Goal: Information Seeking & Learning: Learn about a topic

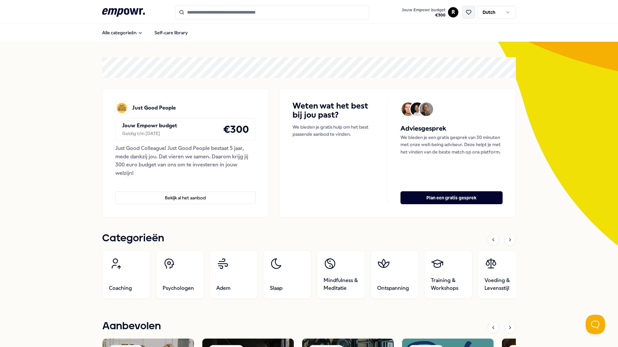
click at [462, 11] on button at bounding box center [468, 12] width 13 height 13
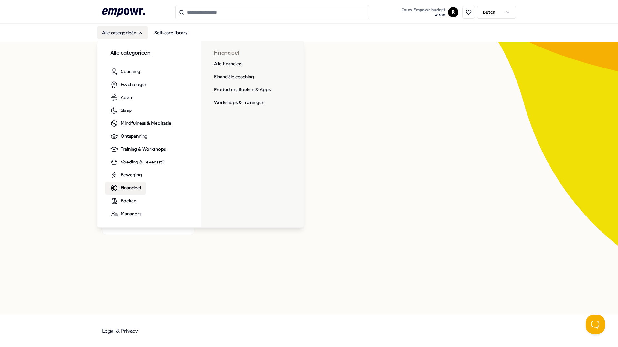
click at [129, 187] on span "Financieel" at bounding box center [131, 187] width 20 height 7
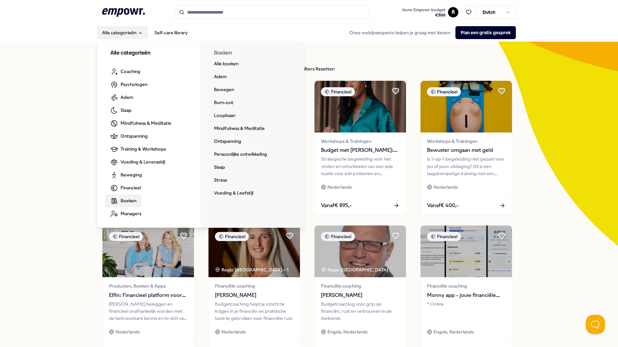
click at [126, 199] on span "Boeken" at bounding box center [129, 200] width 16 height 7
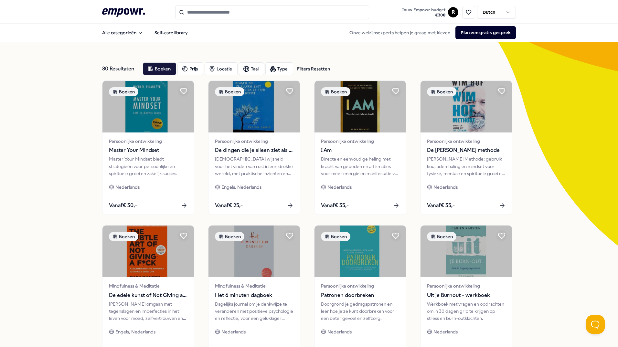
click at [236, 16] on input "Search for products, categories or subcategories" at bounding box center [272, 12] width 194 height 14
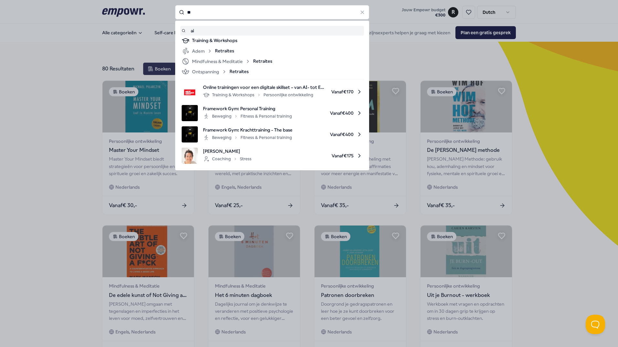
type input "**"
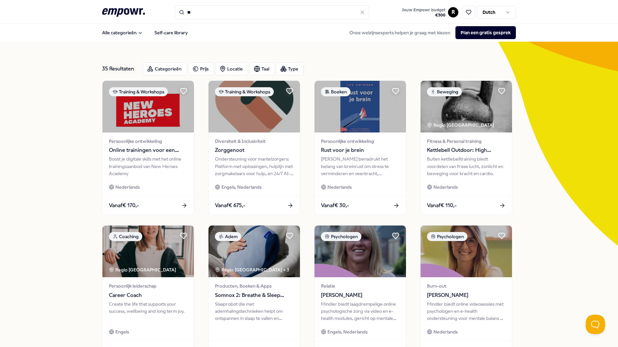
click at [214, 13] on input "**" at bounding box center [272, 12] width 194 height 14
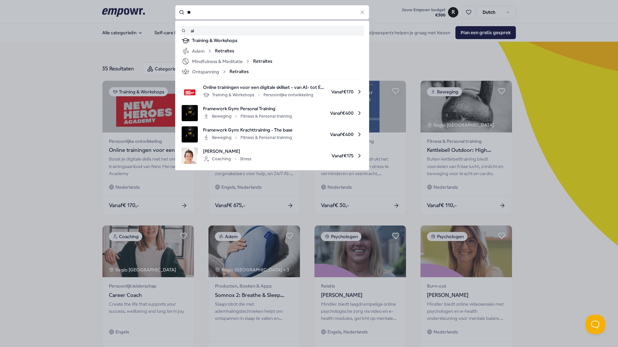
type input "*"
type input "**"
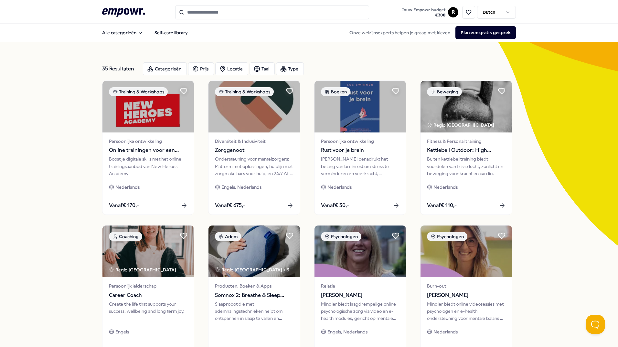
type input "**"
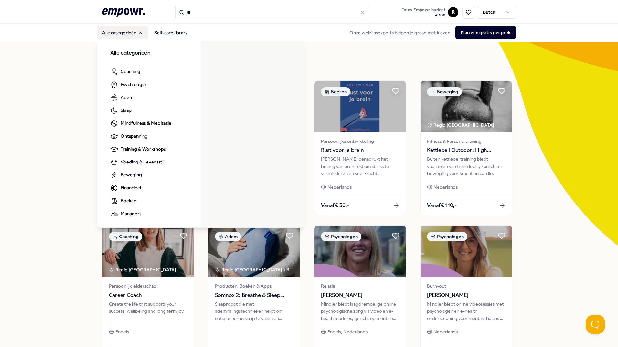
click at [124, 36] on button "Alle categorieën" at bounding box center [122, 32] width 51 height 13
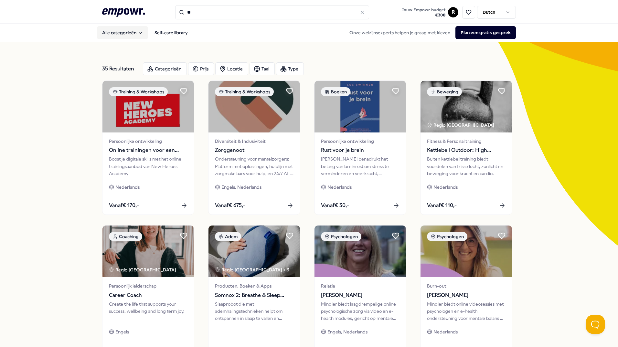
click at [124, 36] on button "Alle categorieën" at bounding box center [122, 32] width 51 height 13
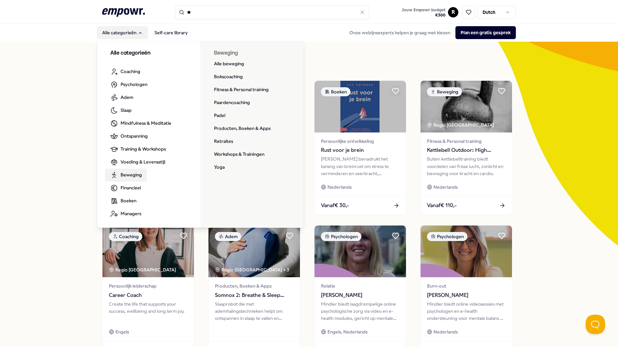
click at [121, 180] on link "Beweging" at bounding box center [126, 175] width 42 height 13
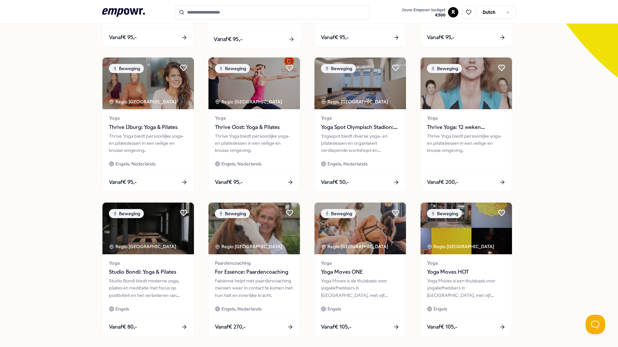
scroll to position [226, 0]
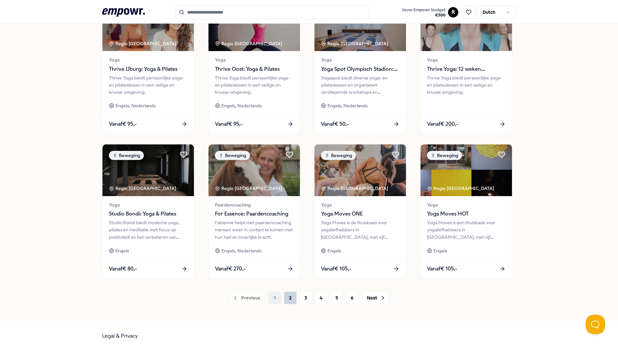
click at [285, 298] on button "2" at bounding box center [290, 297] width 13 height 13
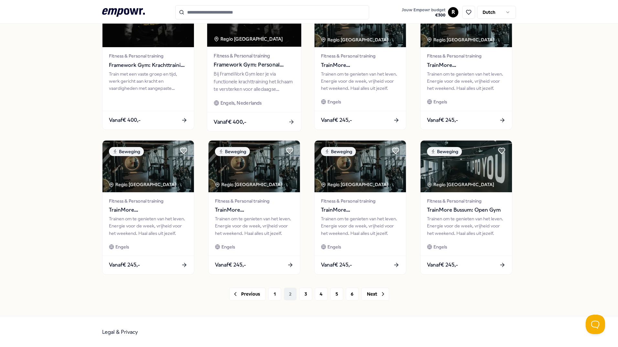
scroll to position [231, 0]
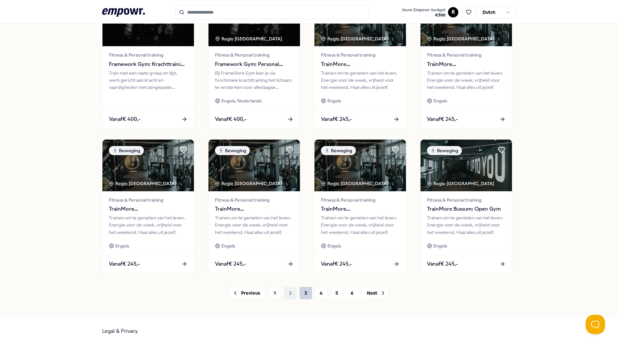
click at [299, 296] on button "3" at bounding box center [305, 293] width 13 height 13
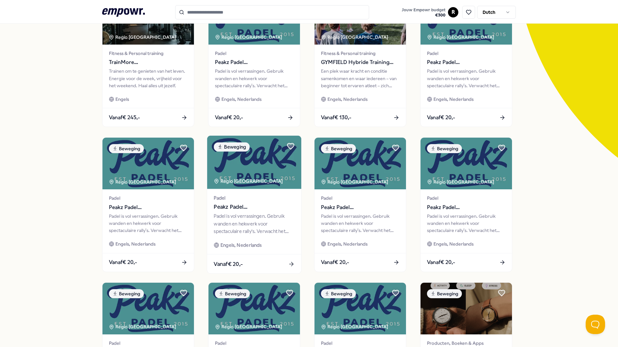
scroll to position [194, 0]
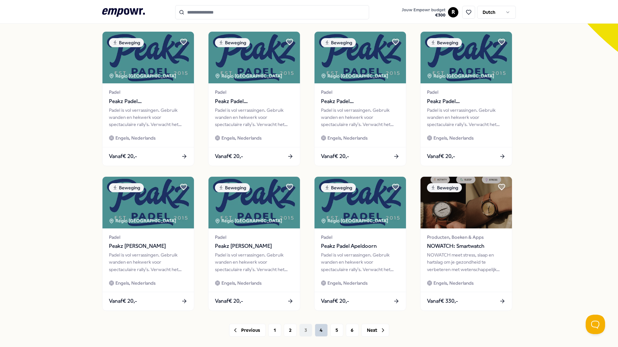
click at [315, 329] on button "4" at bounding box center [321, 330] width 13 height 13
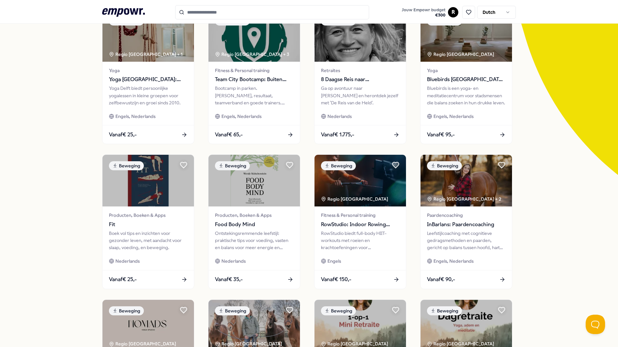
scroll to position [32, 0]
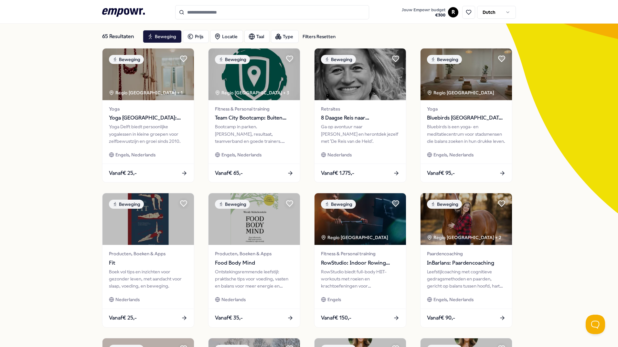
click at [212, 7] on input "Search for products, categories or subcategories" at bounding box center [272, 12] width 194 height 14
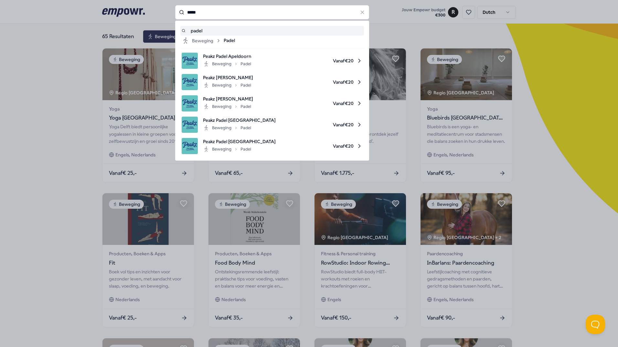
type input "*****"
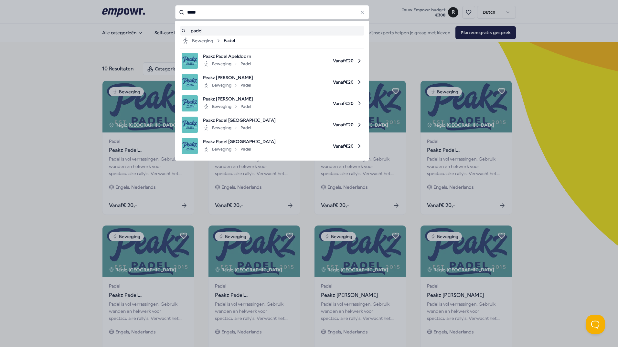
click at [236, 14] on input "*****" at bounding box center [272, 12] width 194 height 14
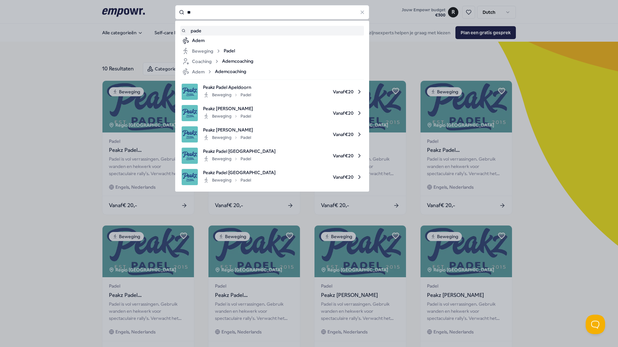
type input "*"
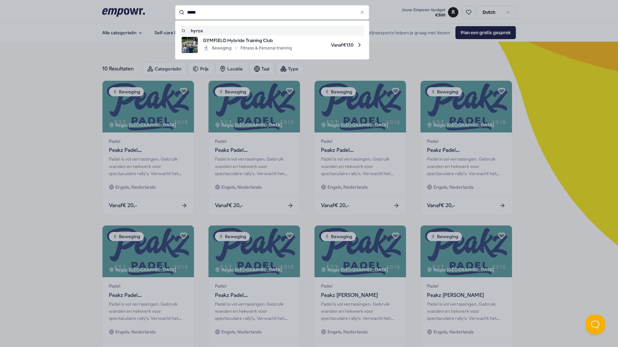
type input "*****"
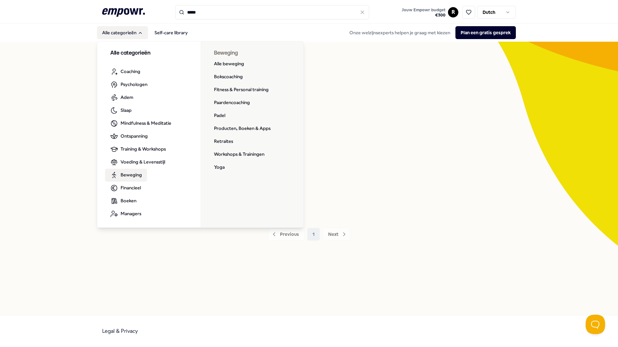
click at [122, 175] on span "Beweging" at bounding box center [131, 174] width 21 height 7
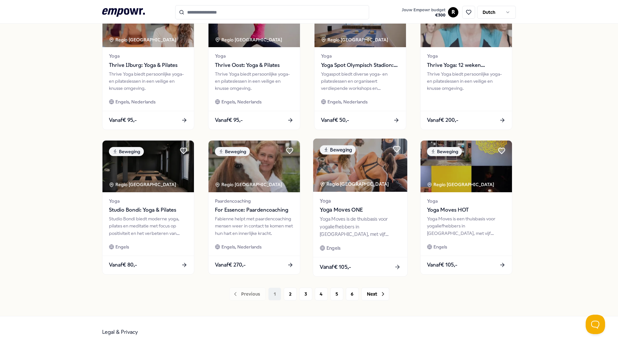
scroll to position [231, 0]
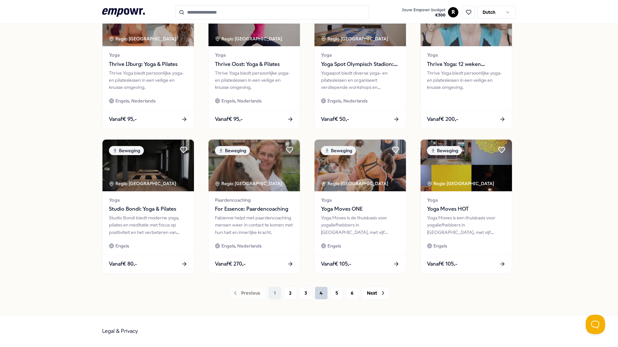
click at [320, 297] on button "4" at bounding box center [321, 293] width 13 height 13
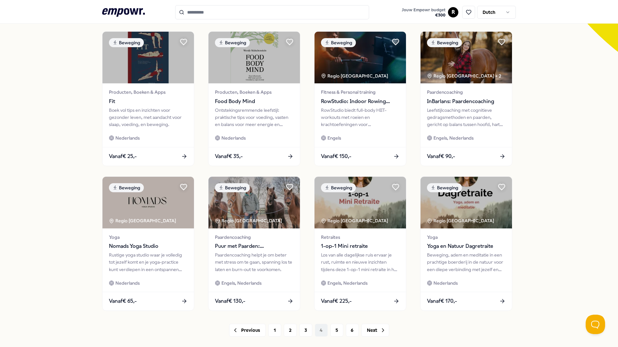
scroll to position [231, 0]
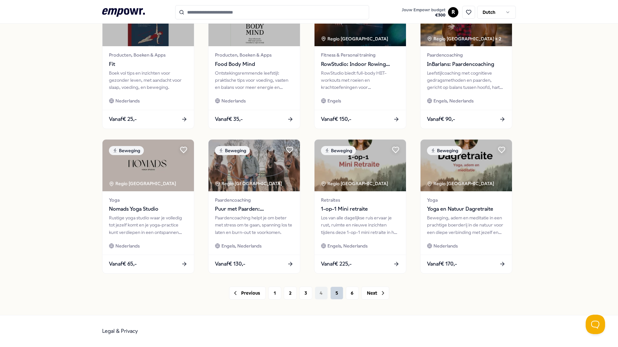
click at [338, 294] on button "5" at bounding box center [336, 293] width 13 height 13
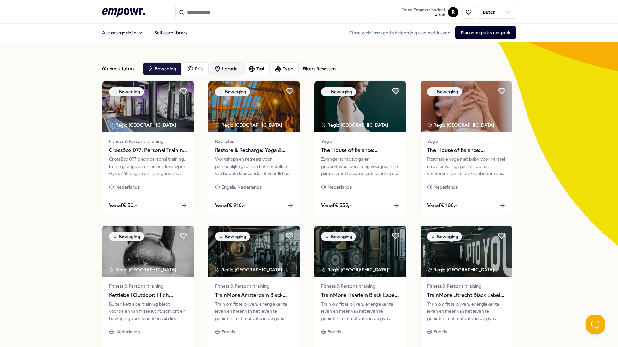
click at [221, 67] on div "Locatie" at bounding box center [226, 68] width 33 height 13
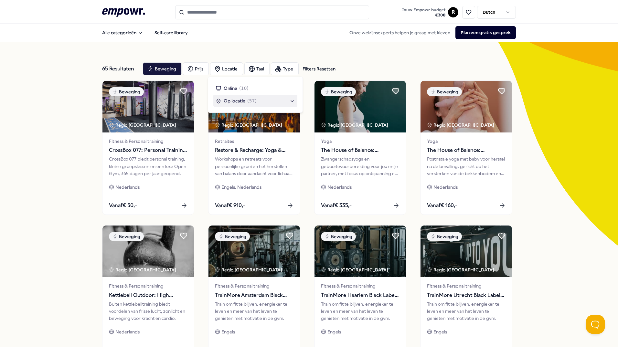
click at [233, 100] on span "Op locatie" at bounding box center [235, 100] width 22 height 7
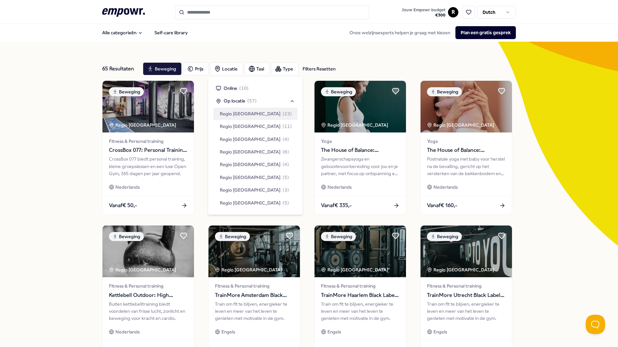
click at [234, 114] on span "Regio [GEOGRAPHIC_DATA]" at bounding box center [250, 113] width 61 height 7
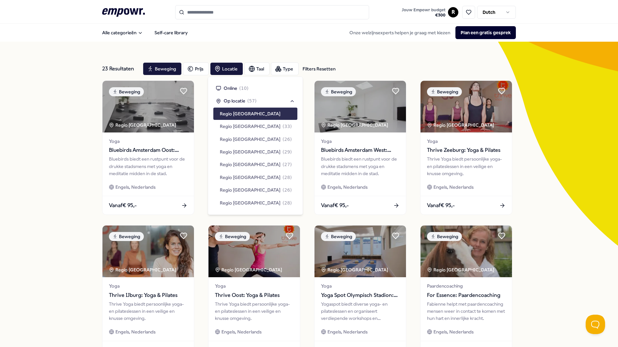
click at [243, 114] on span "Regio [GEOGRAPHIC_DATA]" at bounding box center [250, 113] width 61 height 7
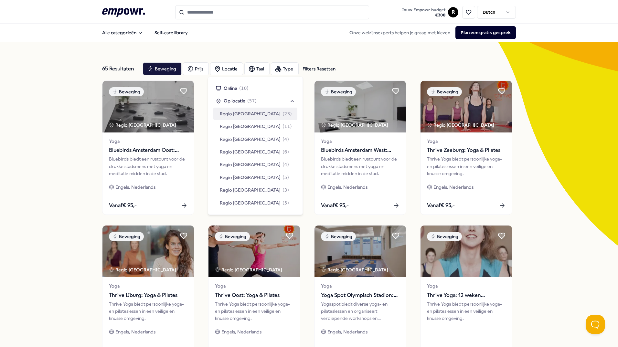
click at [243, 114] on span "Regio [GEOGRAPHIC_DATA]" at bounding box center [250, 113] width 61 height 7
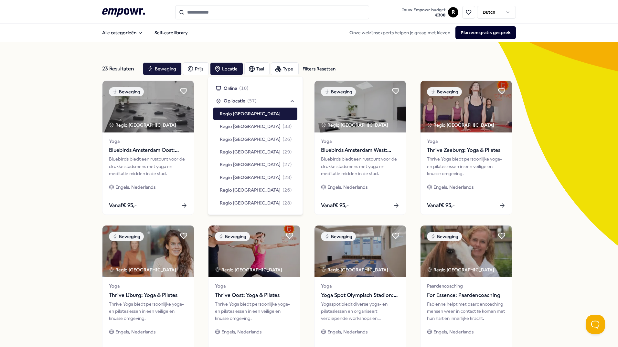
click at [589, 170] on div "23 Resultaten Filters Resetten Beweging Prijs Locatie Taal Type Filters Resette…" at bounding box center [309, 294] width 618 height 504
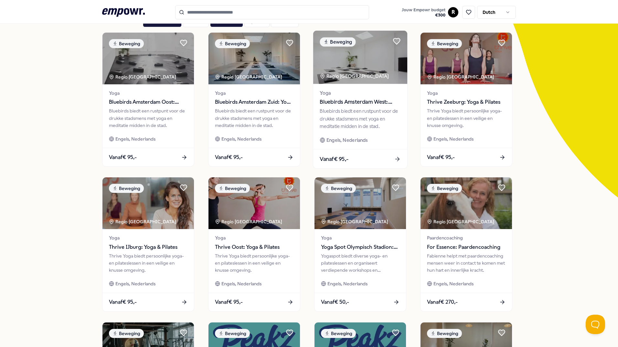
scroll to position [194, 0]
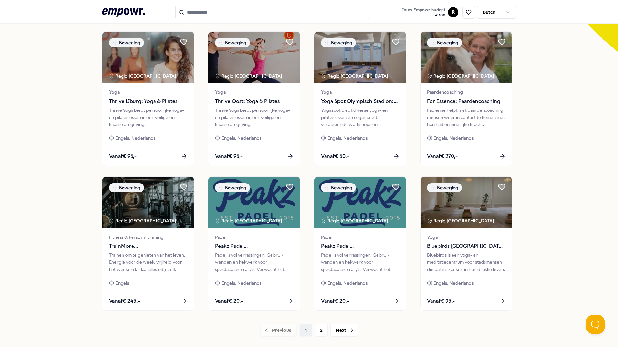
click at [301, 330] on div "Previous 1 2 Next" at bounding box center [309, 330] width 414 height 13
click at [317, 331] on button "2" at bounding box center [321, 330] width 13 height 13
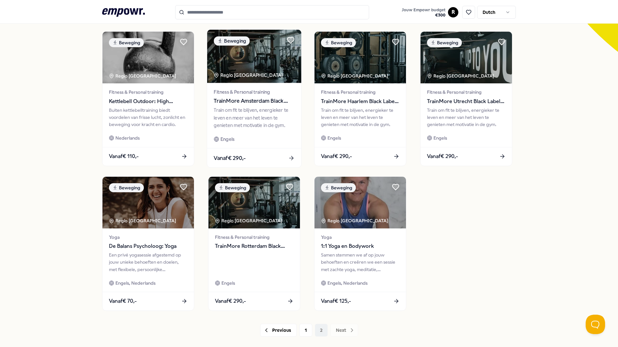
scroll to position [231, 0]
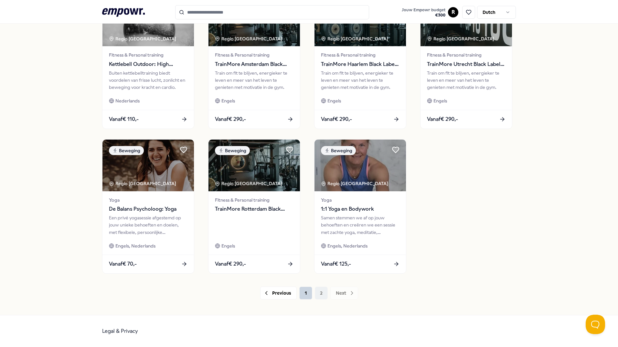
click at [303, 294] on button "1" at bounding box center [305, 293] width 13 height 13
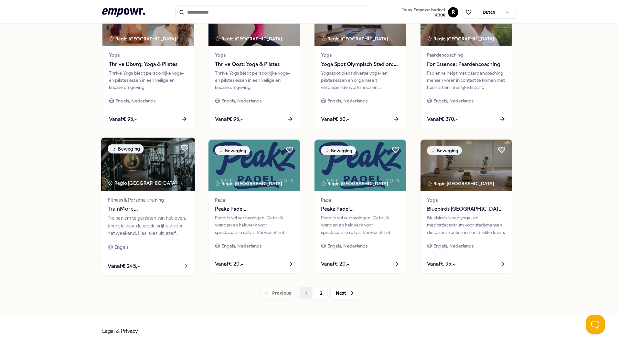
click at [157, 179] on img at bounding box center [148, 164] width 94 height 53
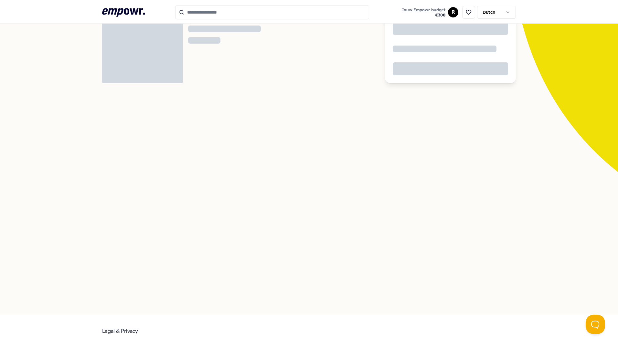
scroll to position [42, 0]
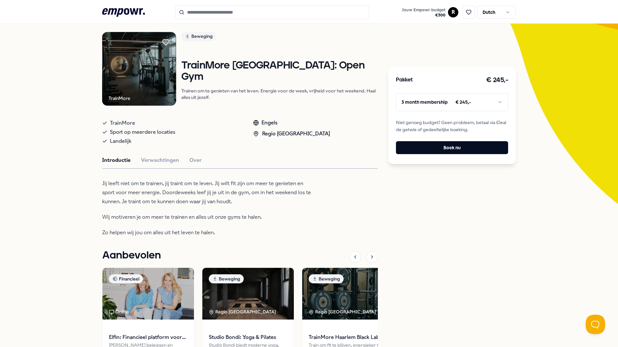
click at [494, 102] on html ".empowr-logo_svg__cls-1{fill:#03032f} Jouw Empowr budget € 300 R Dutch Alle cat…" at bounding box center [309, 173] width 618 height 347
click at [450, 208] on html ".empowr-logo_svg__cls-1{fill:#03032f} Jouw Empowr budget € 300 R Dutch Alle cat…" at bounding box center [309, 173] width 618 height 347
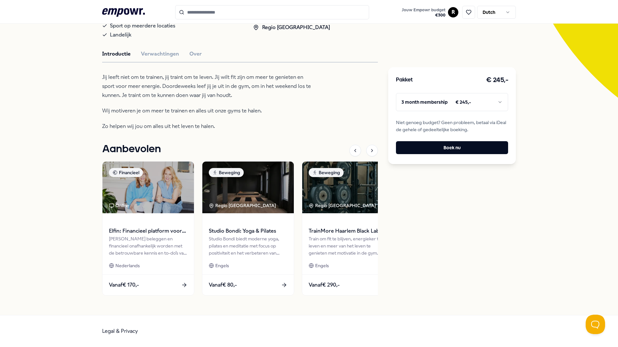
scroll to position [148, 0]
click at [571, 183] on div "Terug TrainMore Beweging TrainMore [GEOGRAPHIC_DATA]: Open Gym Trainen om te ge…" at bounding box center [309, 104] width 618 height 421
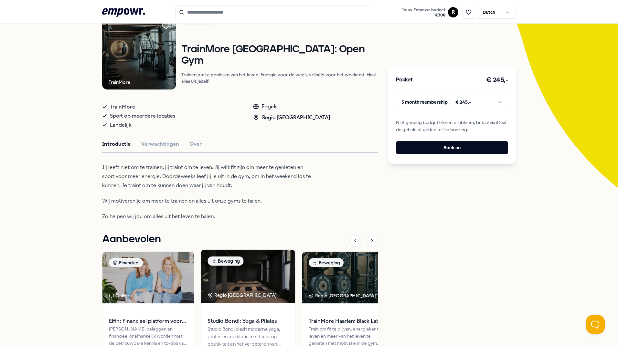
scroll to position [19, 0]
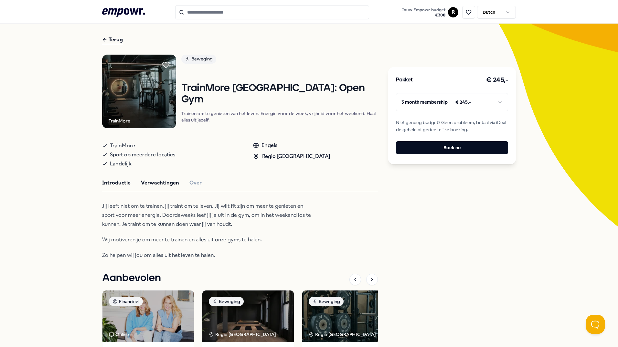
click at [162, 185] on button "Verwachtingen" at bounding box center [160, 183] width 38 height 8
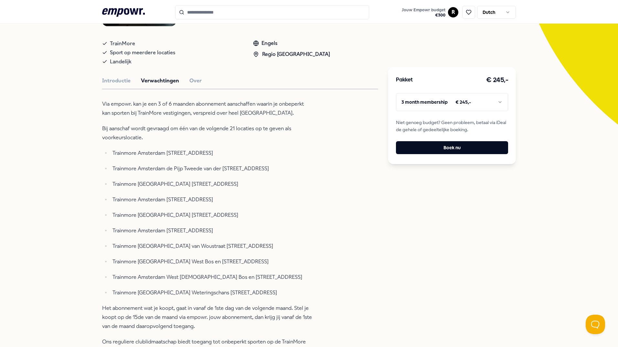
scroll to position [0, 0]
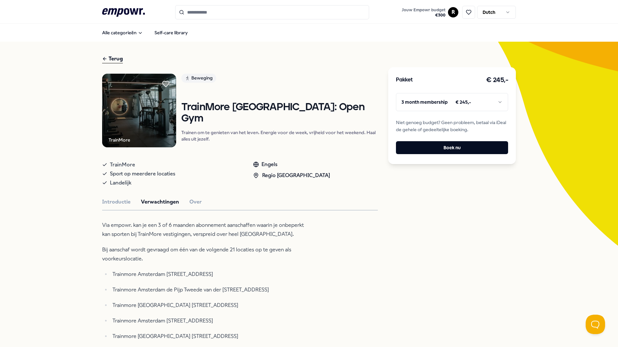
click at [209, 8] on input "Search for products, categories or subcategories" at bounding box center [272, 12] width 194 height 14
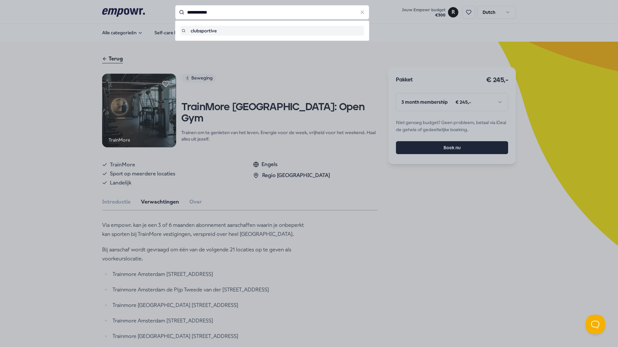
type input "**********"
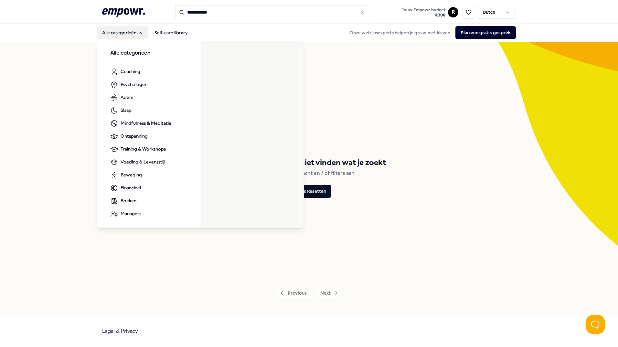
click at [120, 32] on button "Alle categorieën" at bounding box center [122, 32] width 51 height 13
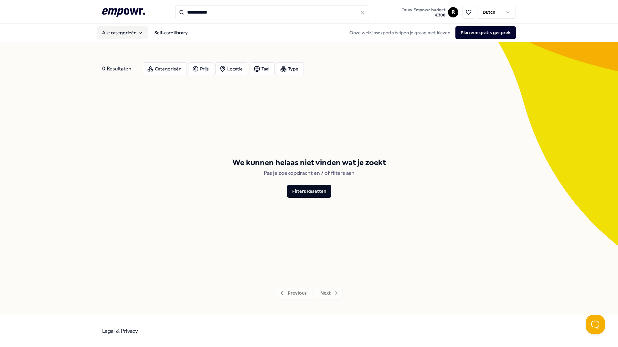
click at [120, 32] on button "Alle categorieën" at bounding box center [122, 32] width 51 height 13
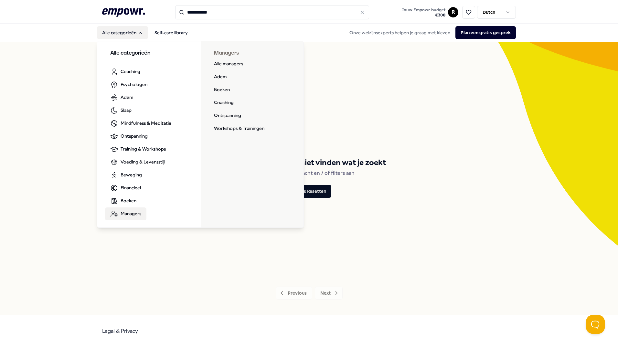
click at [137, 213] on span "Managers" at bounding box center [131, 213] width 21 height 7
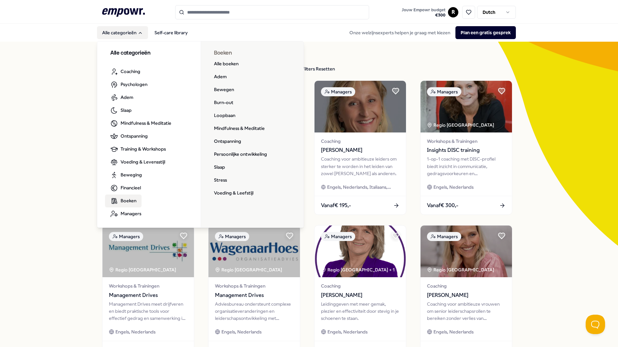
click at [117, 206] on link "Boeken" at bounding box center [123, 201] width 37 height 13
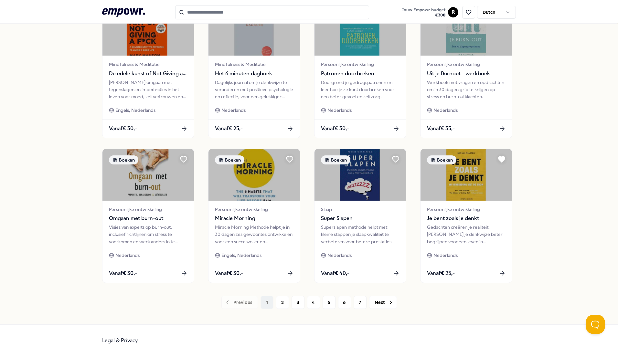
scroll to position [231, 0]
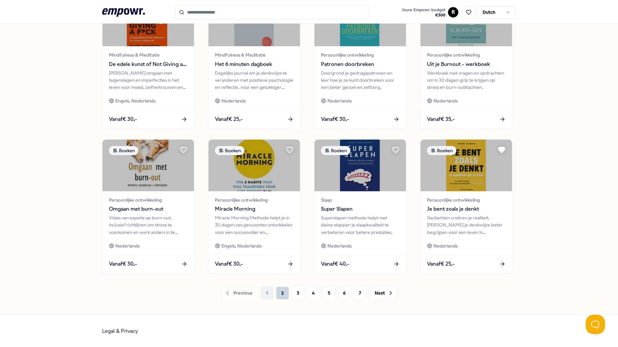
click at [279, 295] on button "2" at bounding box center [282, 293] width 13 height 13
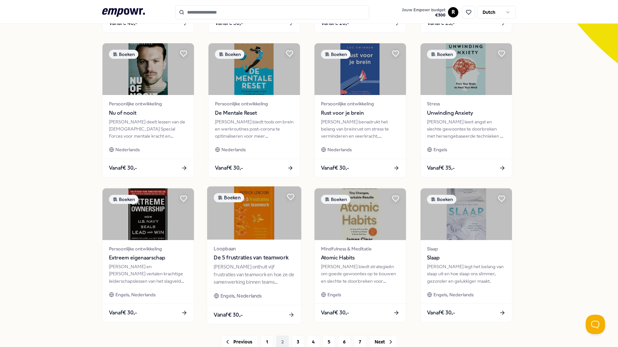
scroll to position [194, 0]
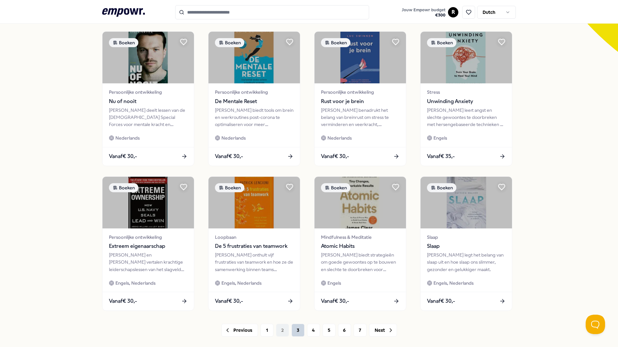
click at [292, 331] on button "3" at bounding box center [297, 330] width 13 height 13
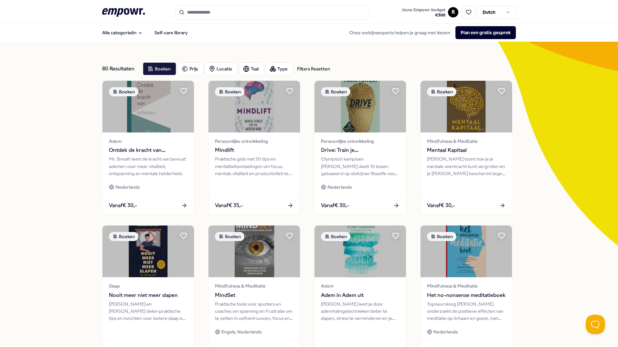
scroll to position [226, 0]
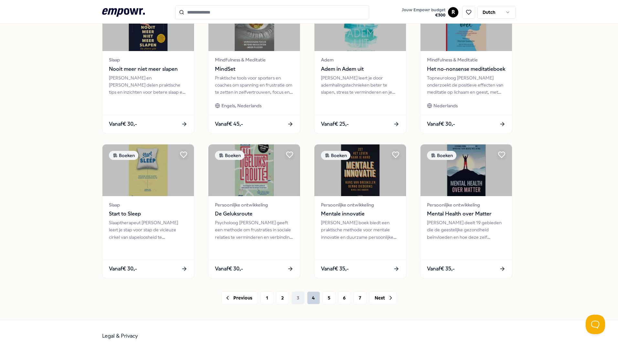
click at [316, 300] on button "4" at bounding box center [313, 297] width 13 height 13
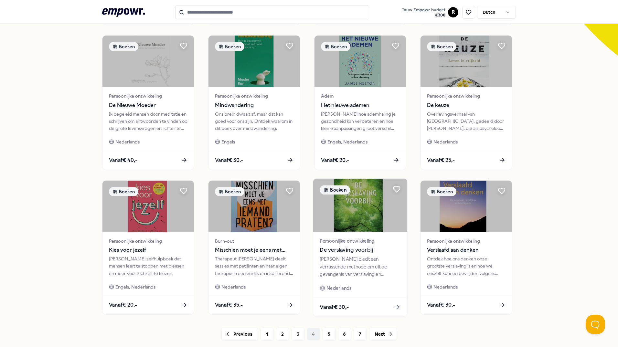
scroll to position [194, 0]
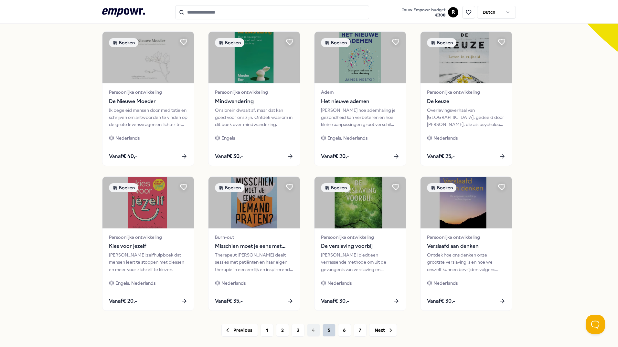
click at [323, 331] on button "5" at bounding box center [328, 330] width 13 height 13
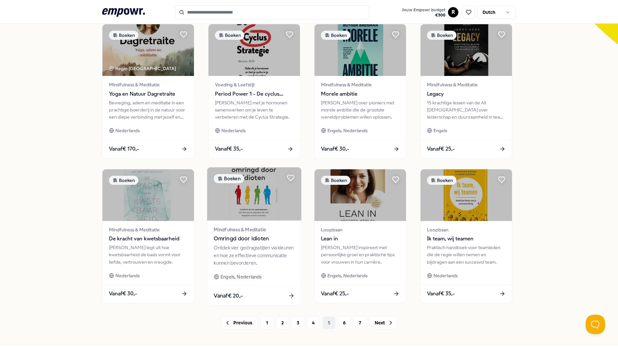
scroll to position [226, 0]
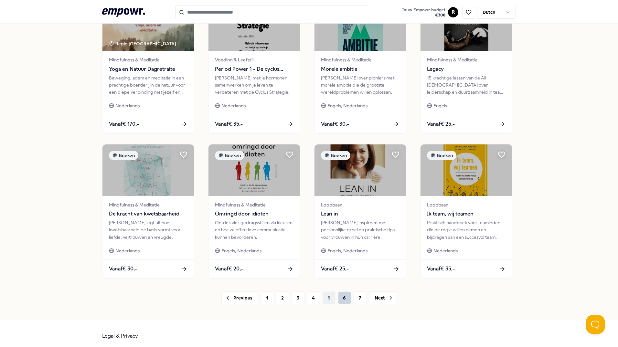
click at [339, 292] on button "6" at bounding box center [344, 297] width 13 height 13
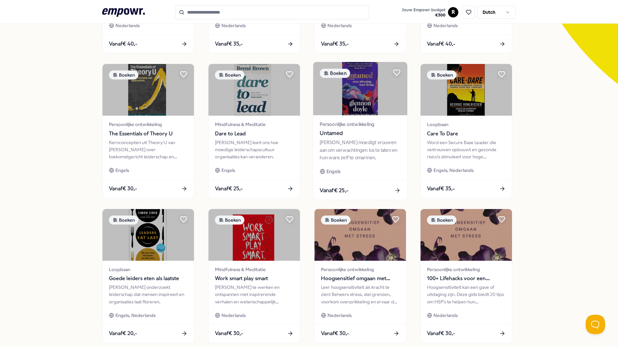
scroll to position [231, 0]
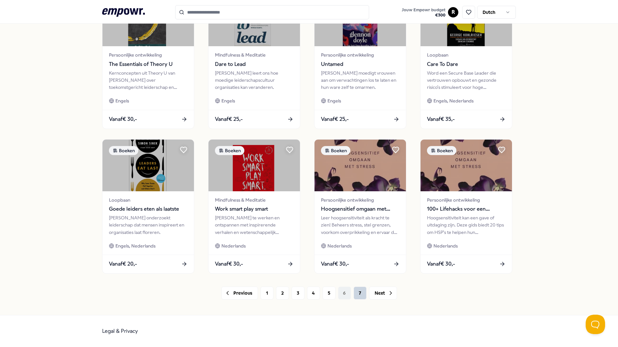
click at [361, 294] on button "7" at bounding box center [360, 293] width 13 height 13
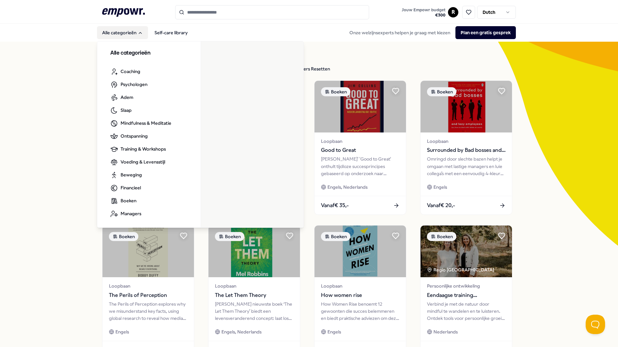
click at [121, 33] on button "Alle categorieën" at bounding box center [122, 32] width 51 height 13
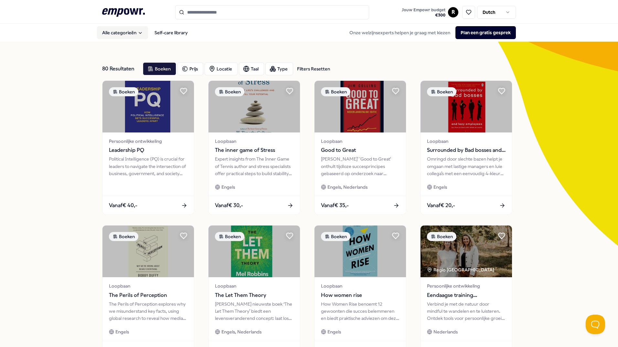
click at [121, 33] on button "Alle categorieën" at bounding box center [122, 32] width 51 height 13
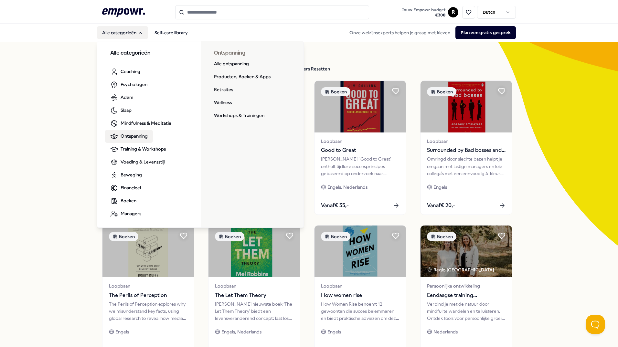
click at [133, 135] on span "Ontspanning" at bounding box center [134, 135] width 27 height 7
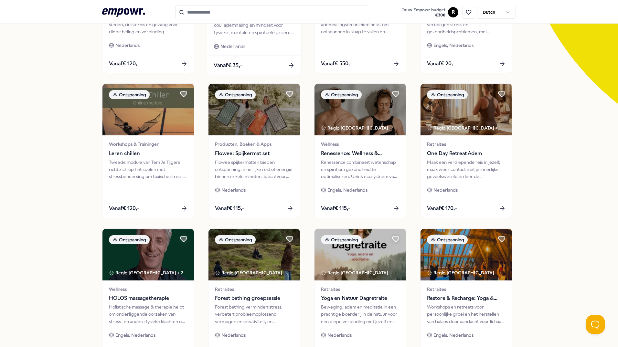
scroll to position [194, 0]
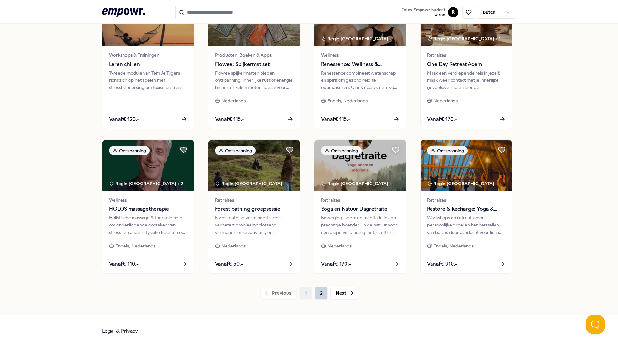
click at [319, 294] on button "2" at bounding box center [321, 293] width 13 height 13
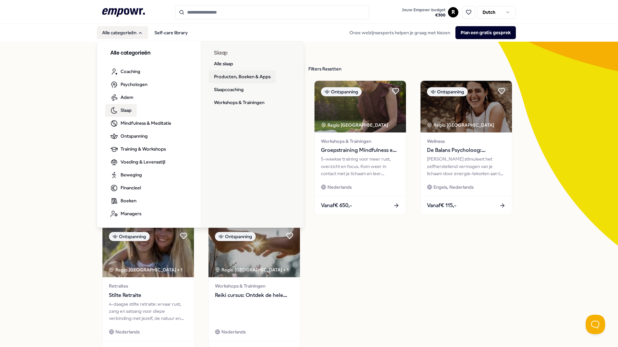
click at [235, 79] on link "Producten, Boeken & Apps" at bounding box center [242, 76] width 67 height 13
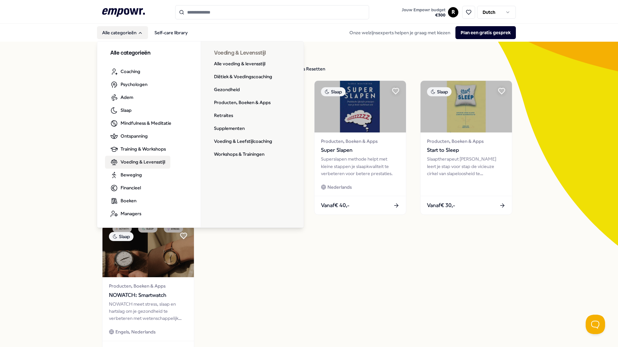
click at [127, 161] on span "Voeding & Levensstijl" at bounding box center [143, 161] width 45 height 7
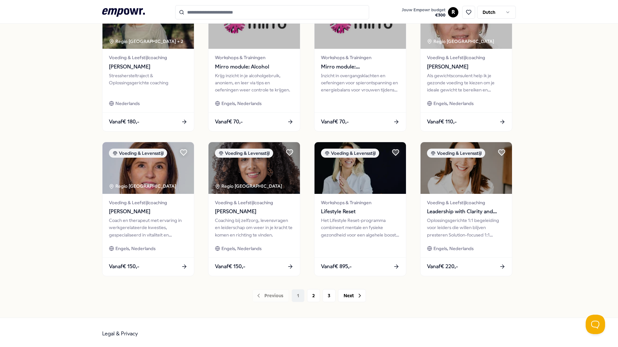
scroll to position [231, 0]
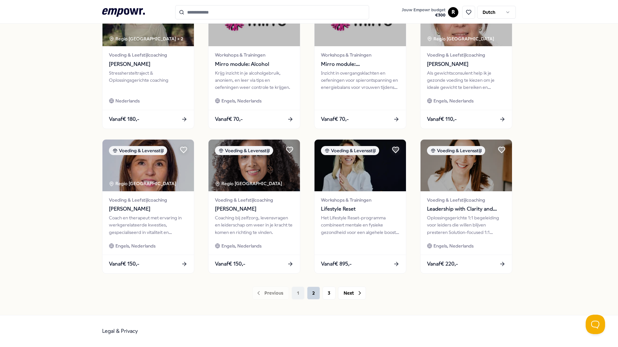
click at [310, 295] on button "2" at bounding box center [313, 293] width 13 height 13
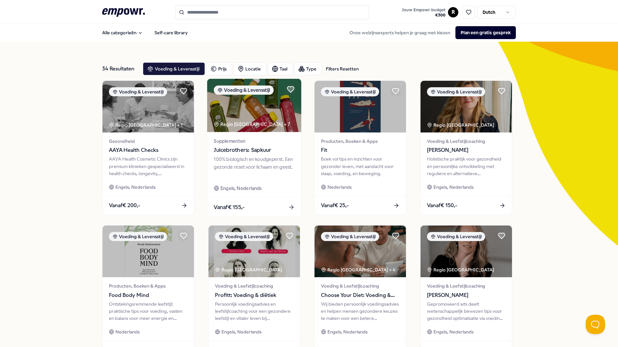
click at [240, 172] on div "100% biologisch en koudgeperst. Een gezonde reset voor lichaam en geest." at bounding box center [254, 167] width 81 height 22
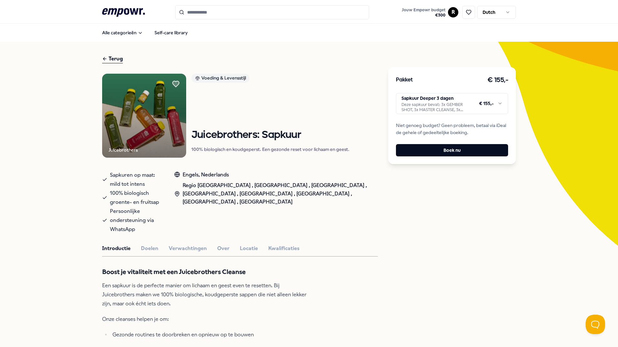
click at [108, 56] on div "Terug" at bounding box center [112, 59] width 21 height 9
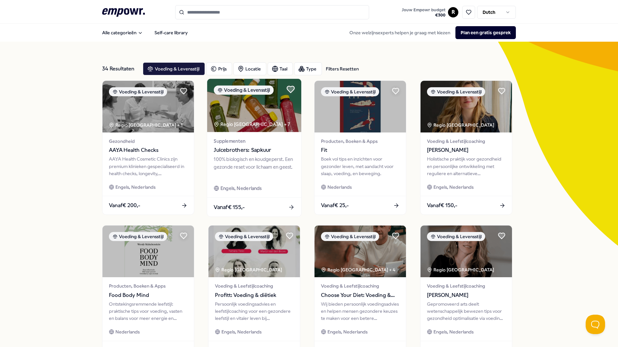
click at [287, 90] on icon at bounding box center [290, 89] width 7 height 6
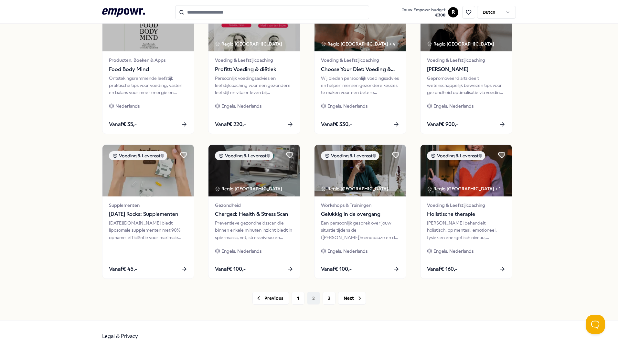
scroll to position [226, 0]
click at [322, 300] on button "3" at bounding box center [328, 297] width 13 height 13
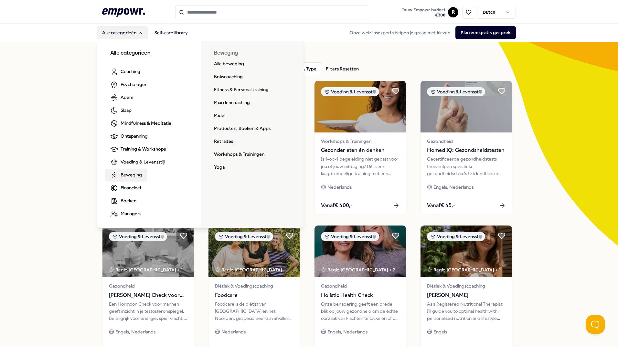
click at [126, 177] on span "Beweging" at bounding box center [131, 174] width 21 height 7
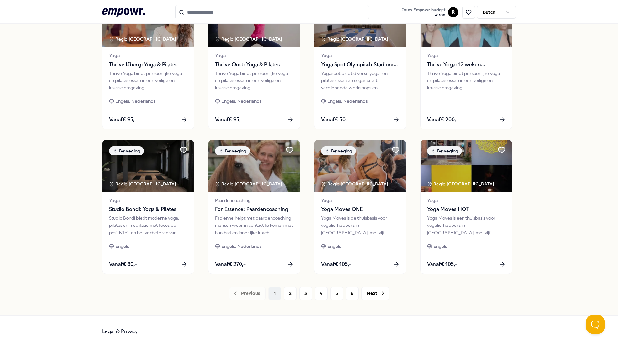
scroll to position [231, 0]
click at [286, 292] on button "2" at bounding box center [290, 293] width 13 height 13
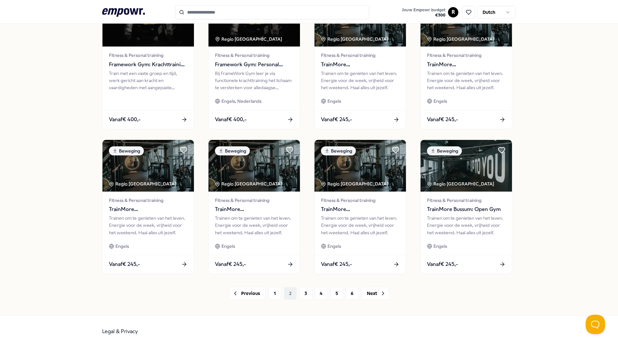
scroll to position [231, 0]
click at [302, 292] on button "3" at bounding box center [305, 293] width 13 height 13
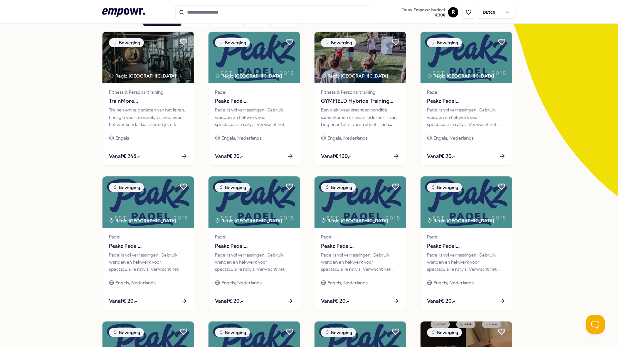
scroll to position [37, 0]
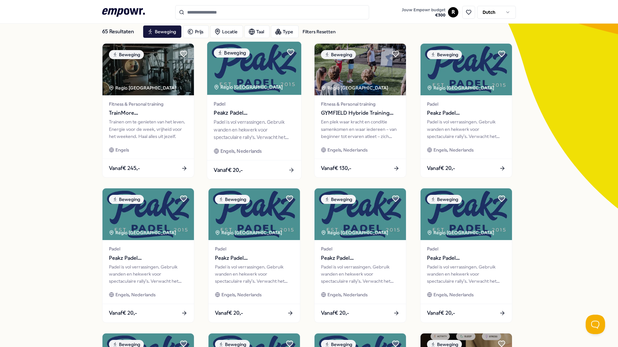
click at [265, 91] on img at bounding box center [254, 68] width 94 height 53
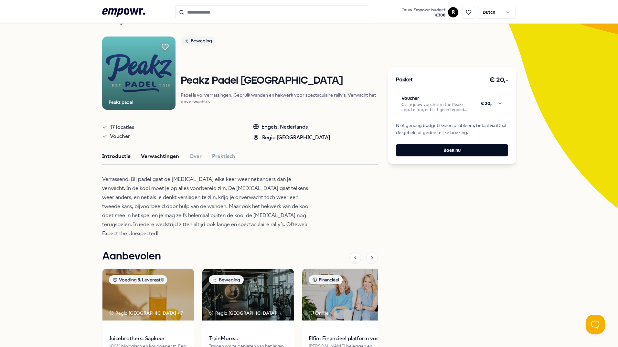
click at [164, 156] on button "Verwachtingen" at bounding box center [160, 156] width 38 height 8
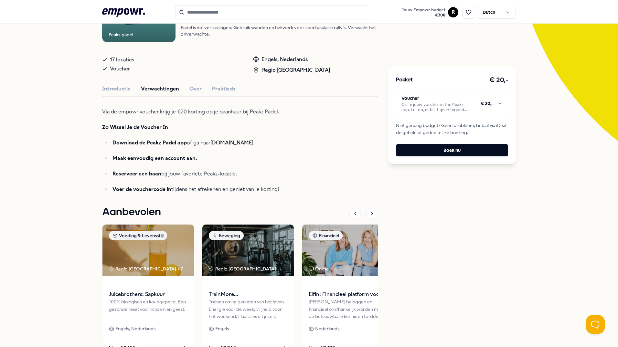
scroll to position [69, 0]
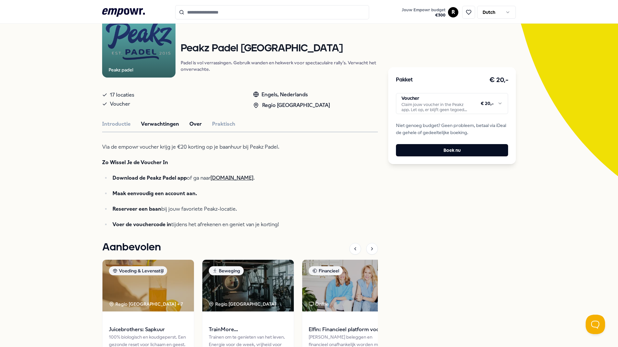
click at [189, 124] on button "Over" at bounding box center [195, 124] width 12 height 8
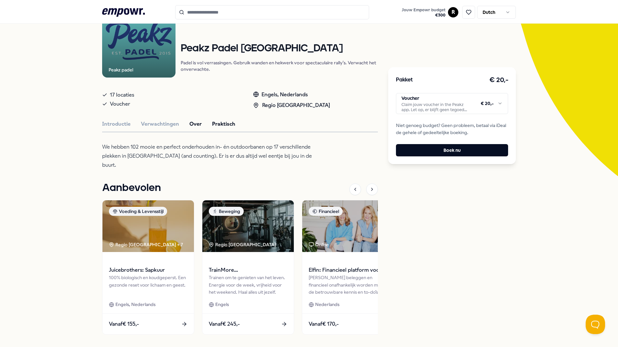
click at [220, 123] on button "Praktisch" at bounding box center [223, 124] width 23 height 8
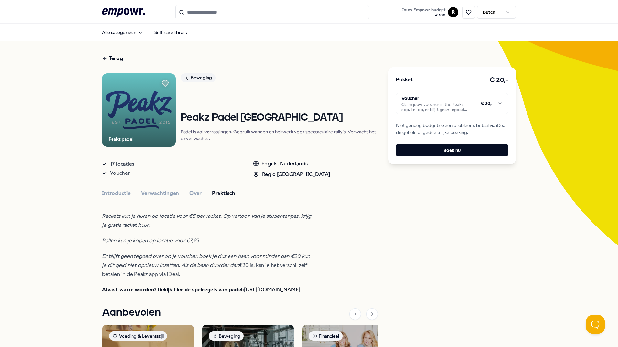
scroll to position [0, 0]
